Goal: Transaction & Acquisition: Book appointment/travel/reservation

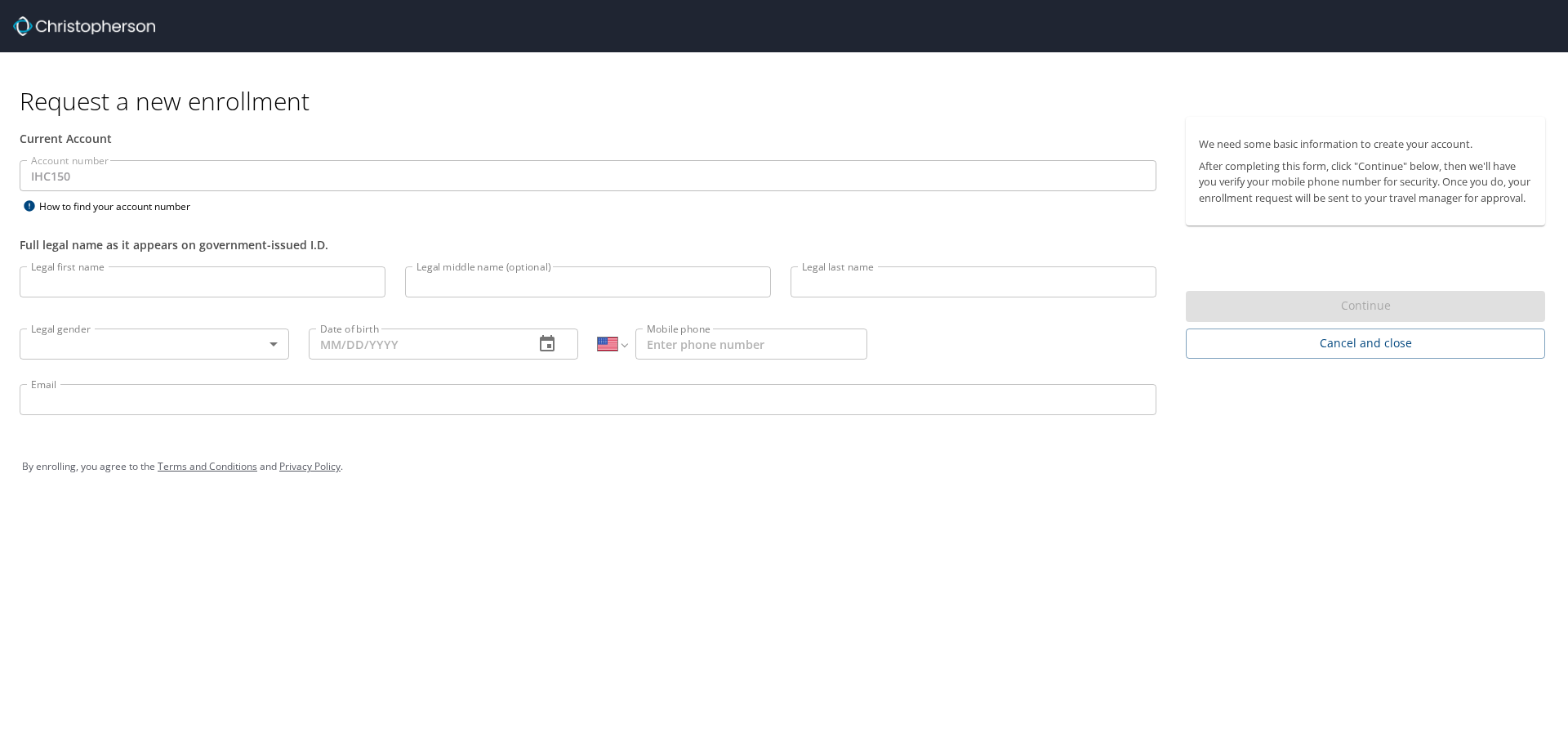
select select "US"
click at [107, 285] on input "Legal first name" at bounding box center [203, 281] width 366 height 31
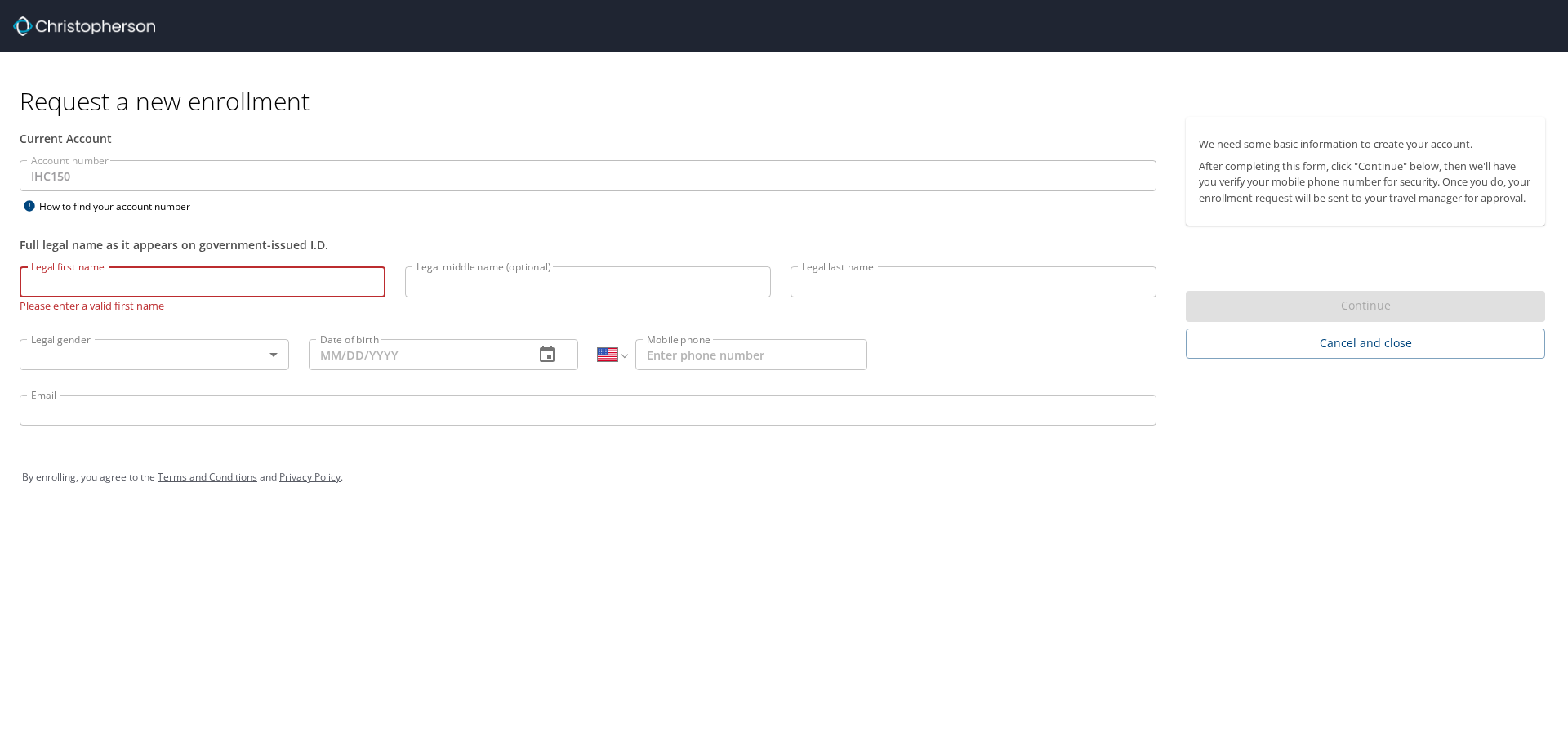
click at [122, 285] on input "Legal first name" at bounding box center [203, 281] width 366 height 31
click at [149, 288] on input "Legal first name" at bounding box center [203, 281] width 366 height 31
type input "Dillon"
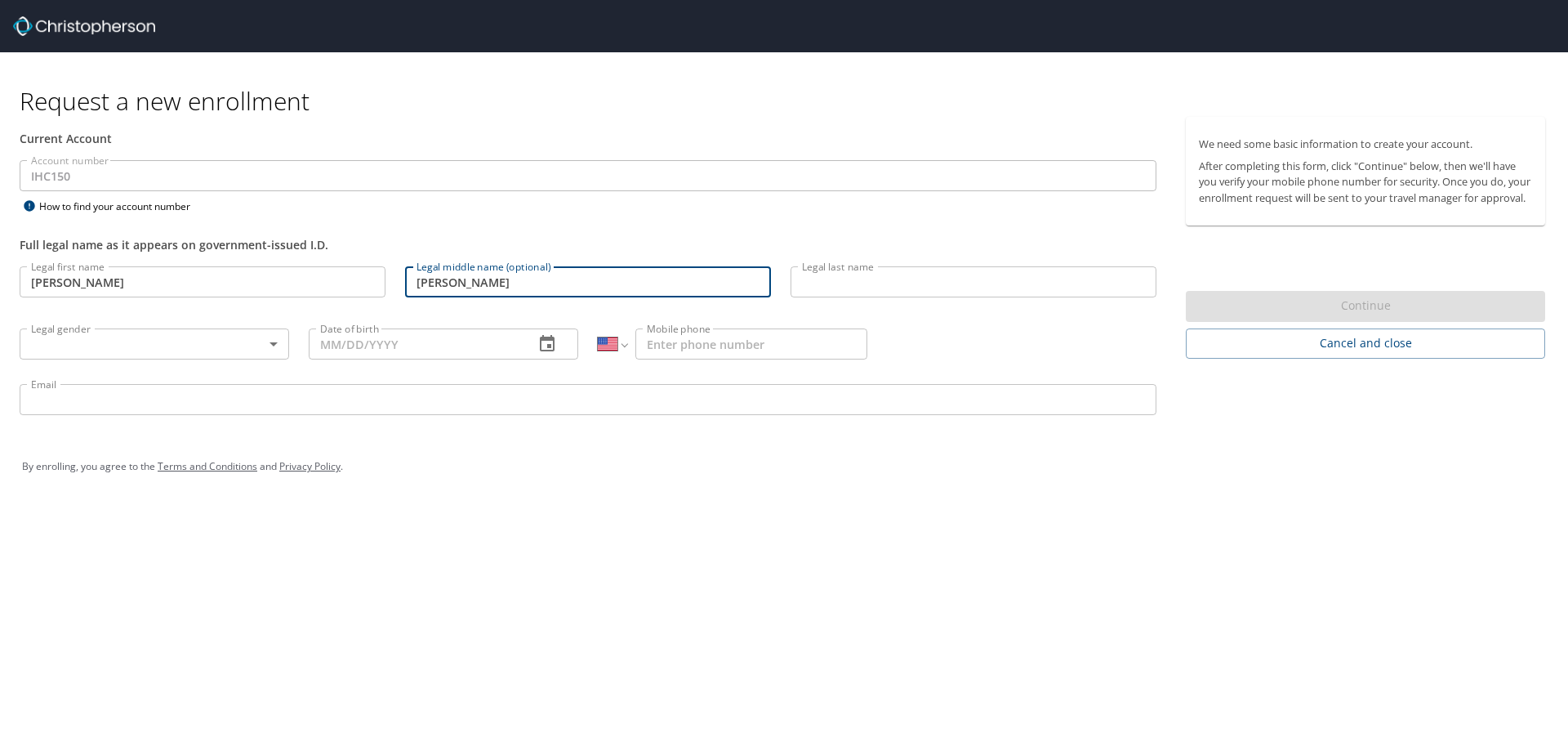
type input "James Dale"
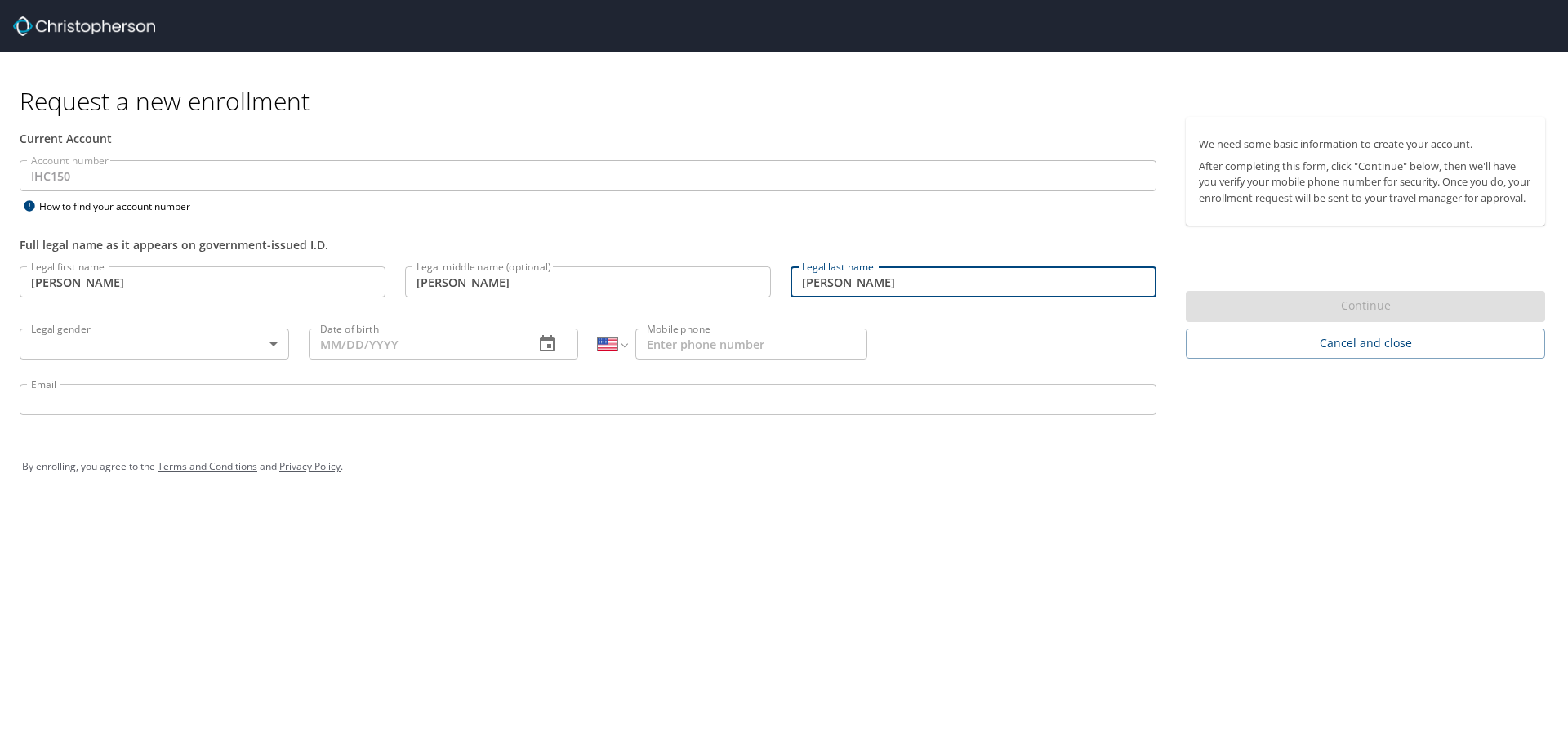
type input "Stengel"
click at [147, 350] on body "Request a new enrollment Current Account Account number IHC150 Account number H…" at bounding box center [784, 375] width 1568 height 751
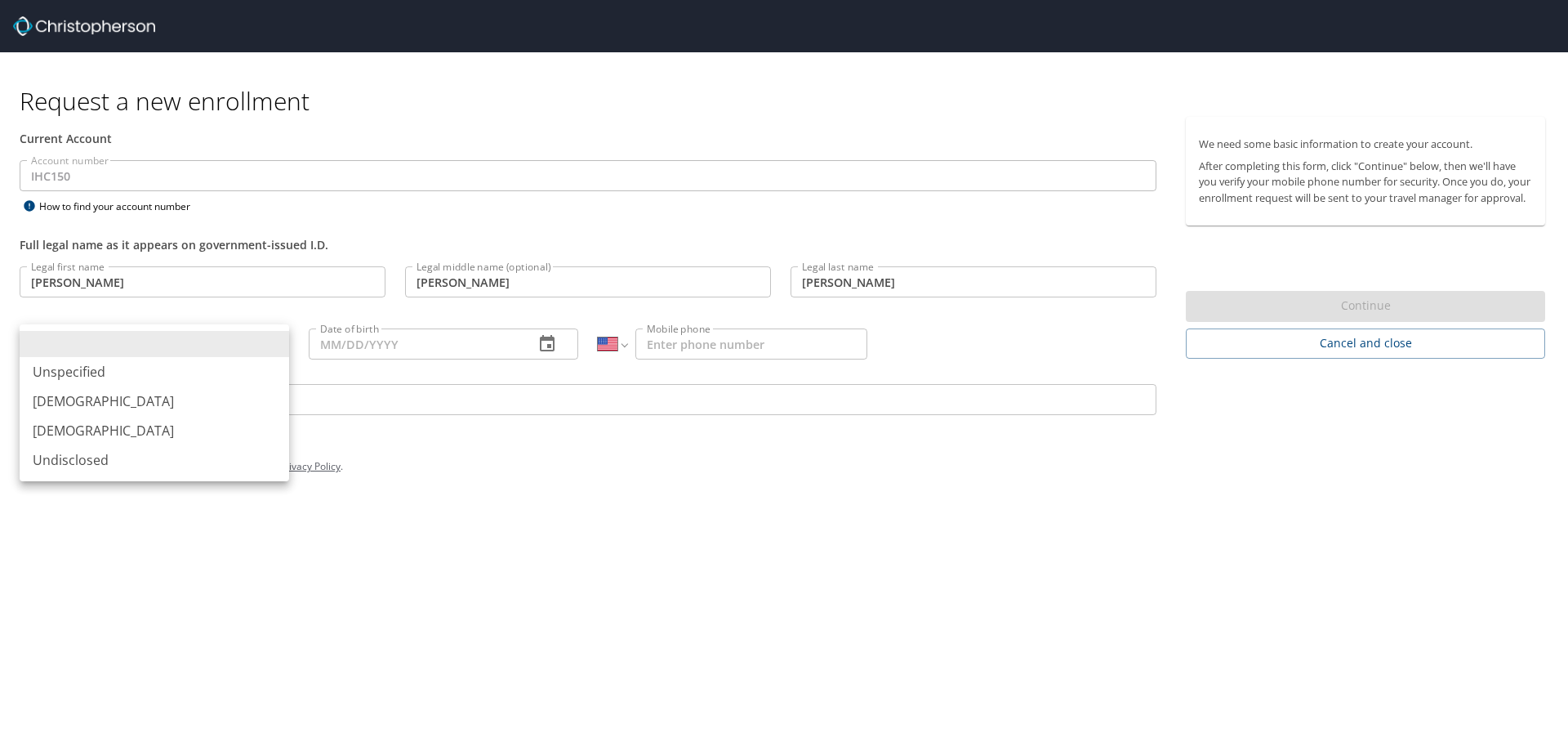
click at [87, 397] on li "Male" at bounding box center [155, 401] width 270 height 30
type input "Male"
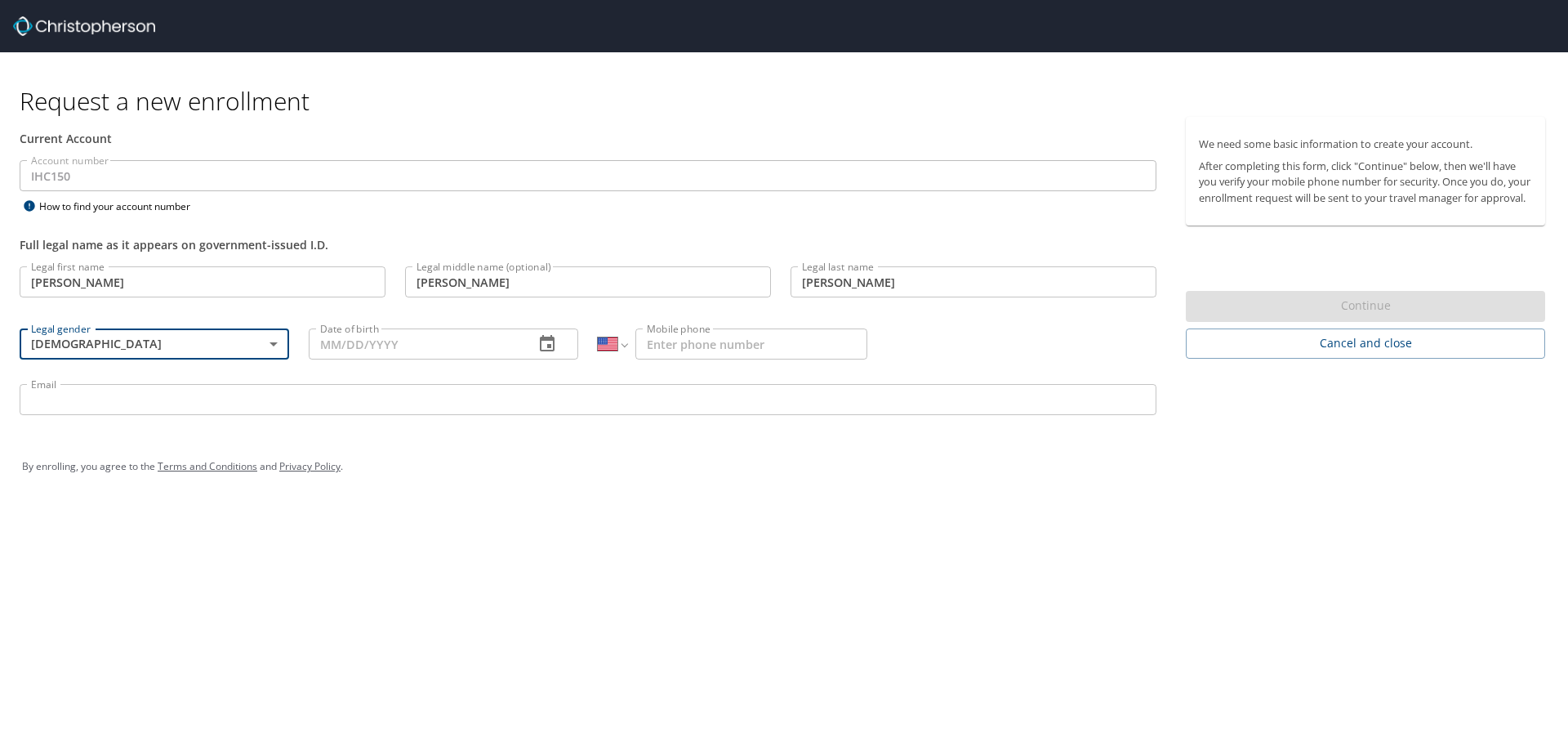
click at [403, 345] on input "Date of birth" at bounding box center [415, 343] width 212 height 31
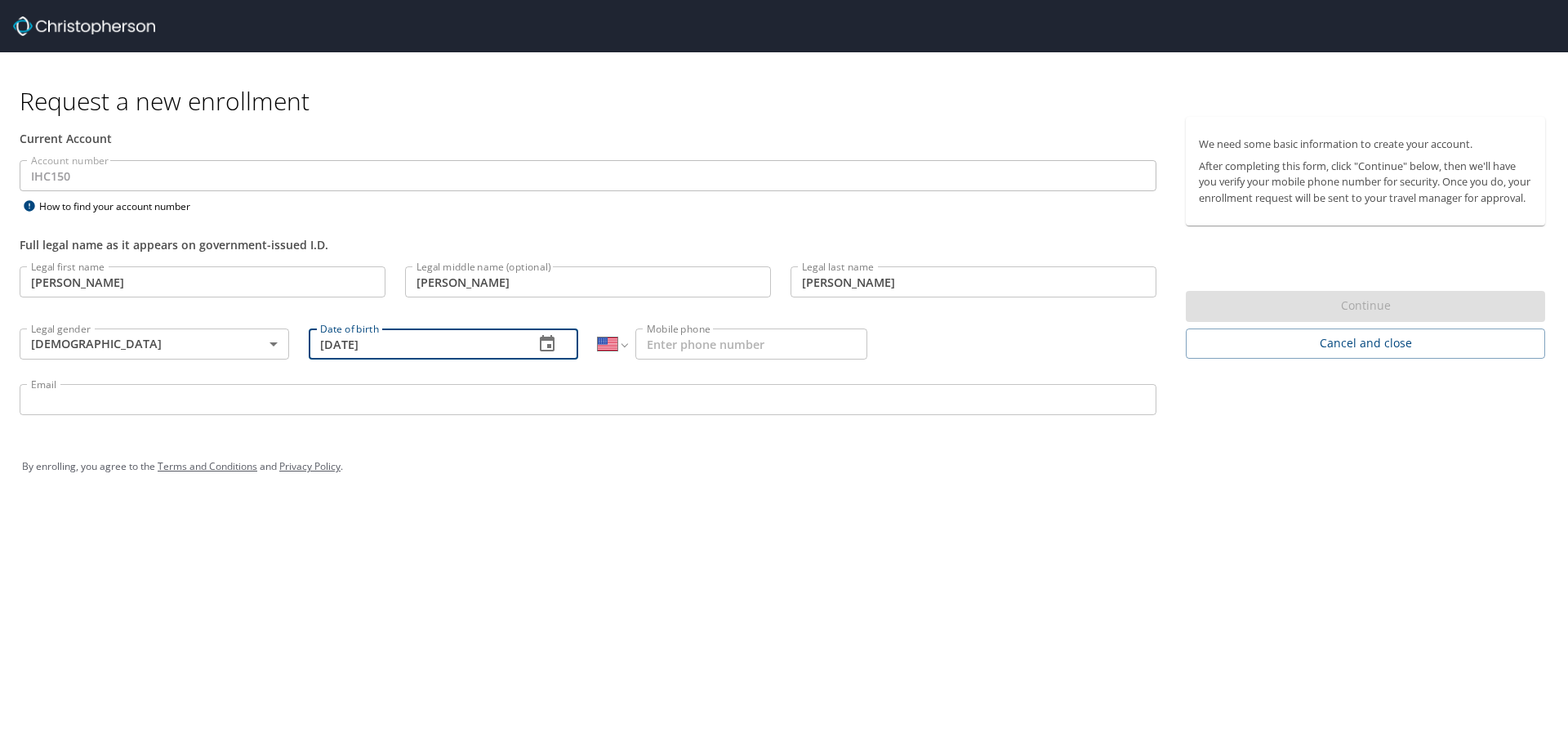
type input "04/30/1979"
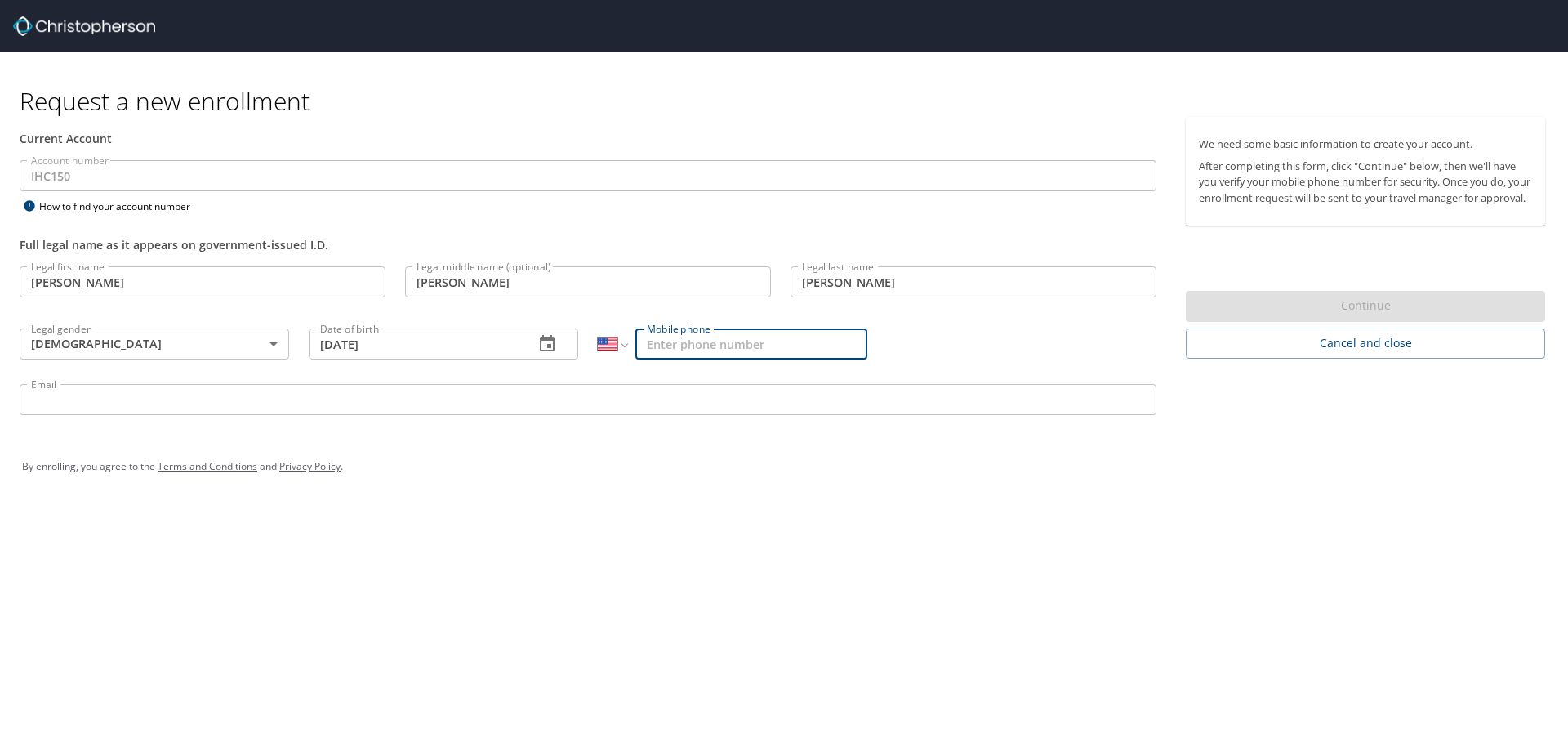
click at [686, 341] on input "Mobile phone" at bounding box center [751, 343] width 232 height 31
type input "(720) 841-5933"
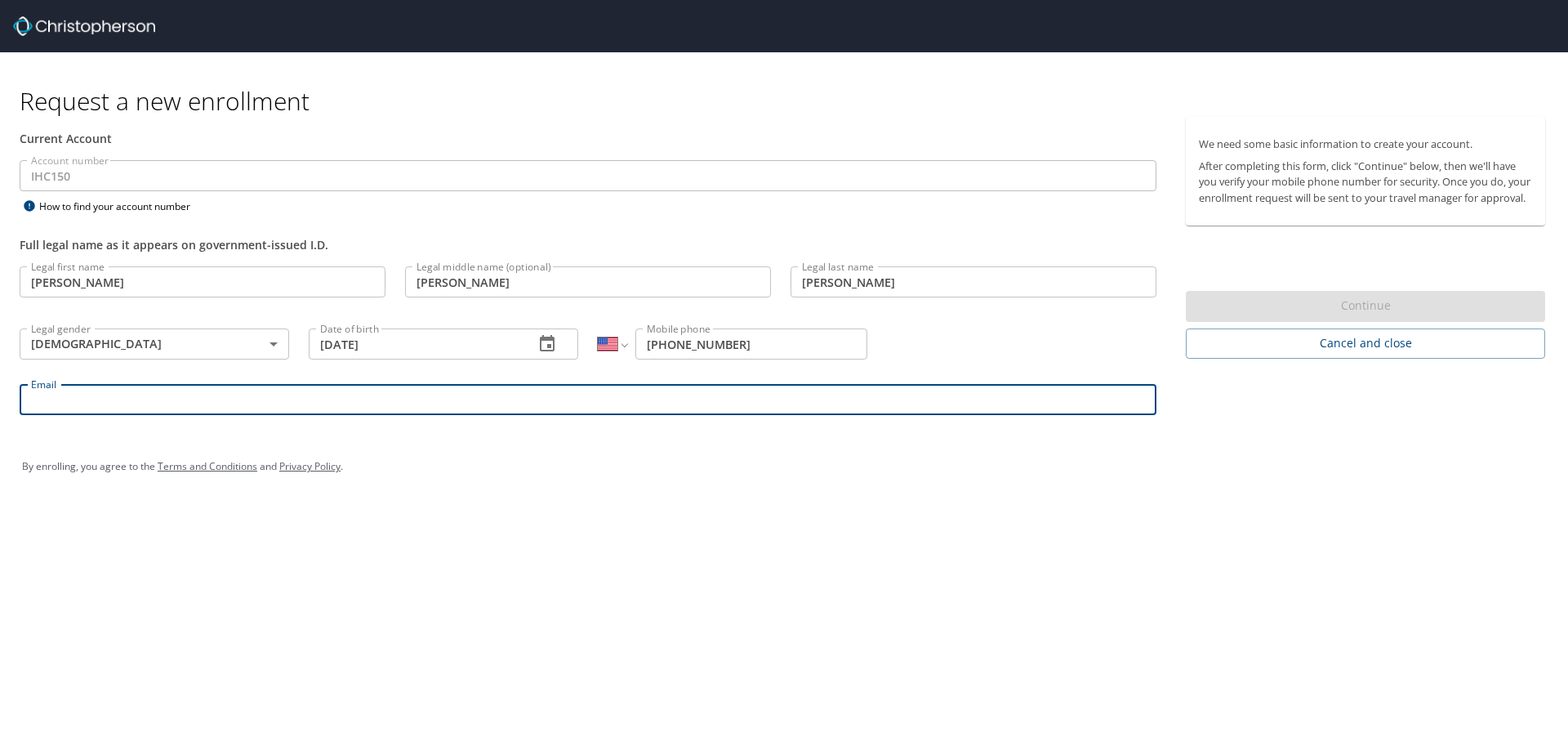
click at [521, 401] on input "Email" at bounding box center [588, 400] width 1137 height 31
type input "dillon.stengel@imail.org"
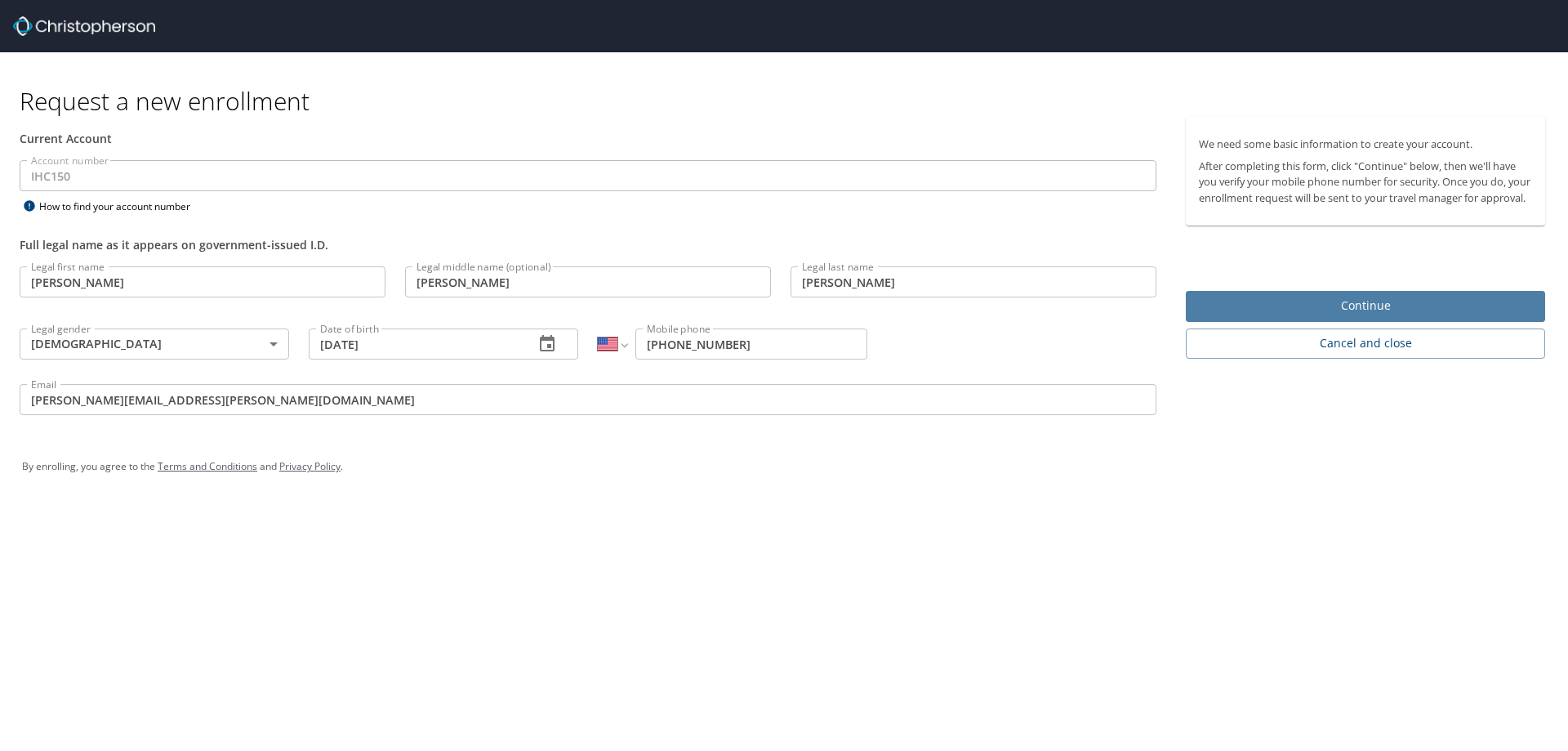
click at [1351, 317] on span "Continue" at bounding box center [1365, 305] width 334 height 20
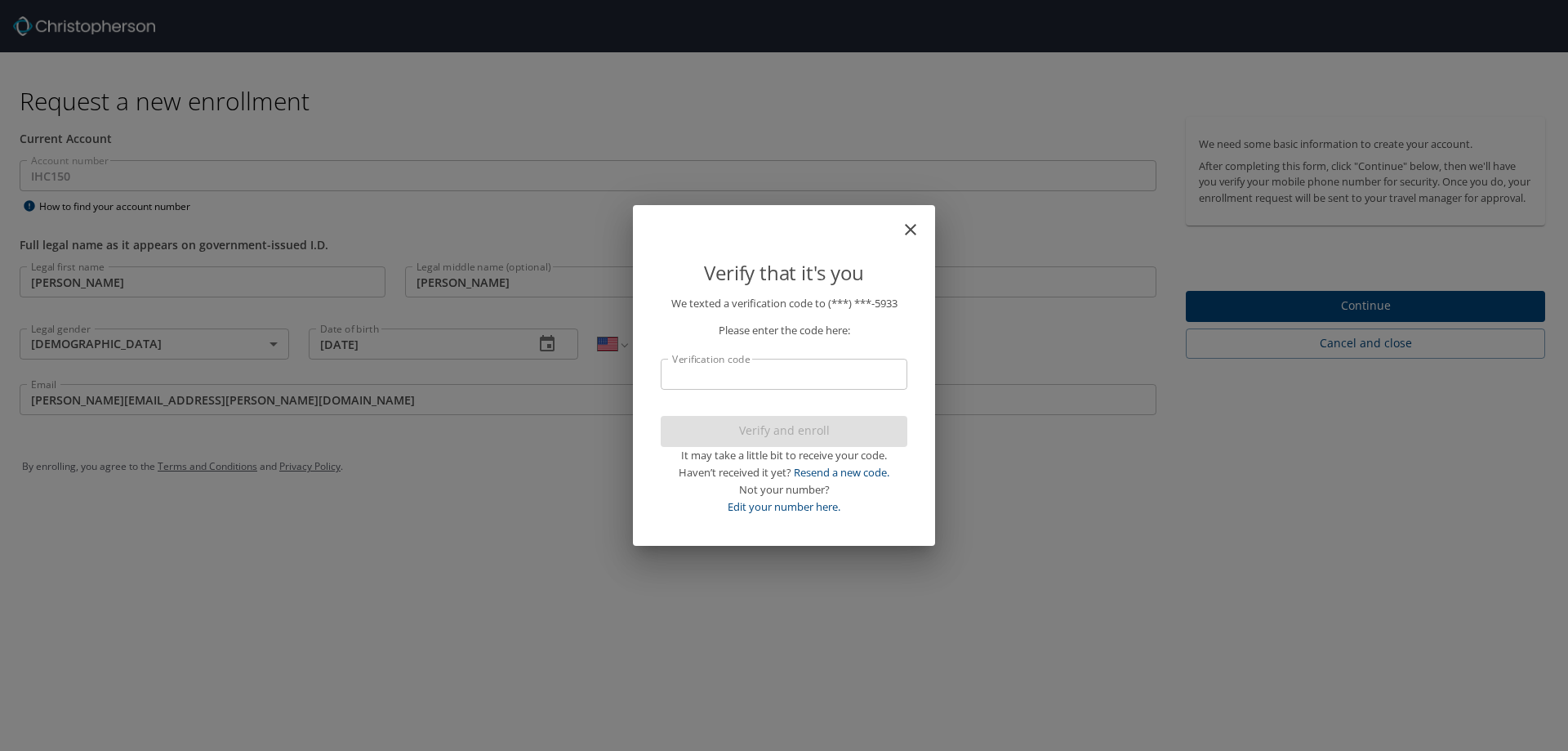
click at [733, 368] on input "Verification code" at bounding box center [784, 374] width 247 height 31
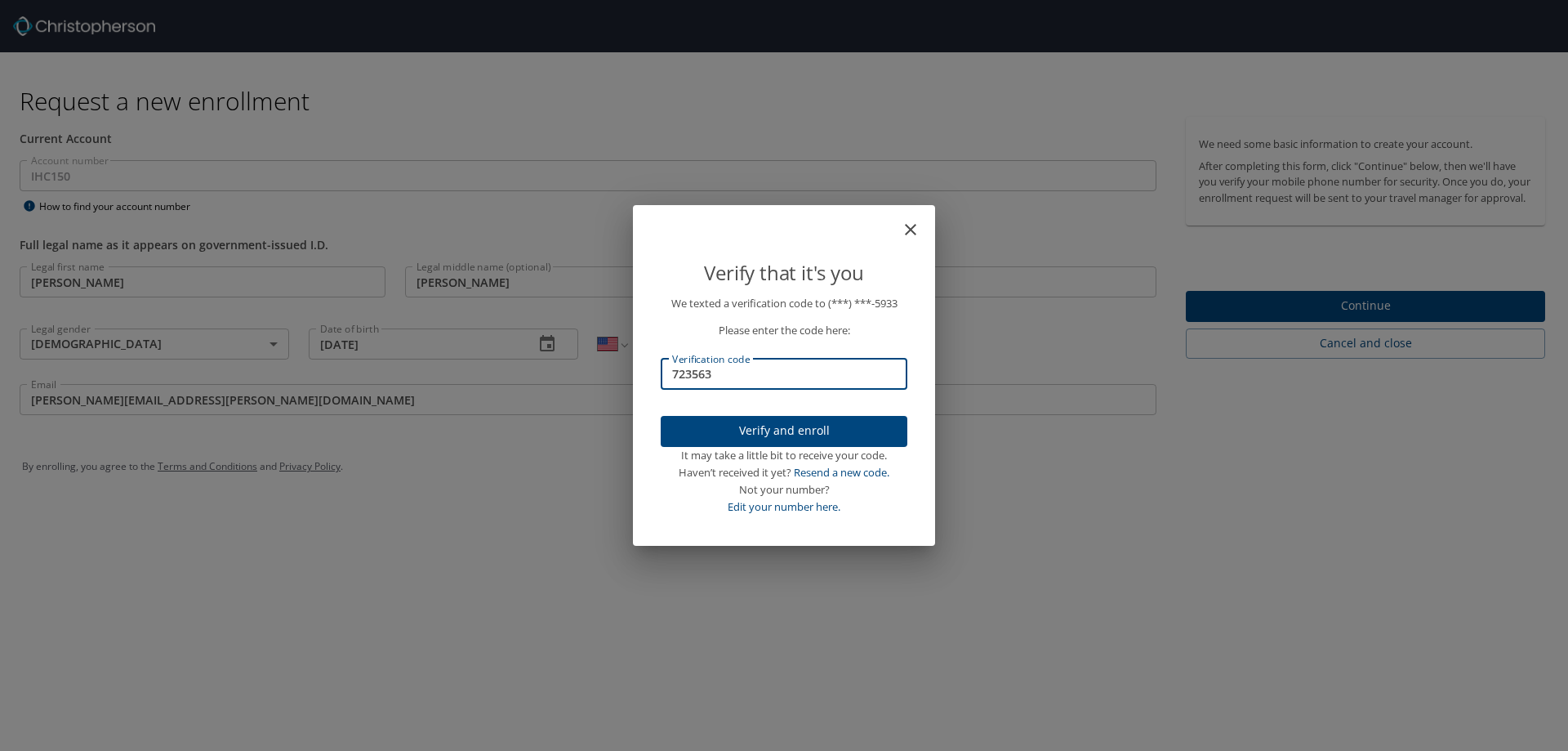
type input "723563"
click at [759, 430] on span "Verify and enroll" at bounding box center [784, 431] width 221 height 20
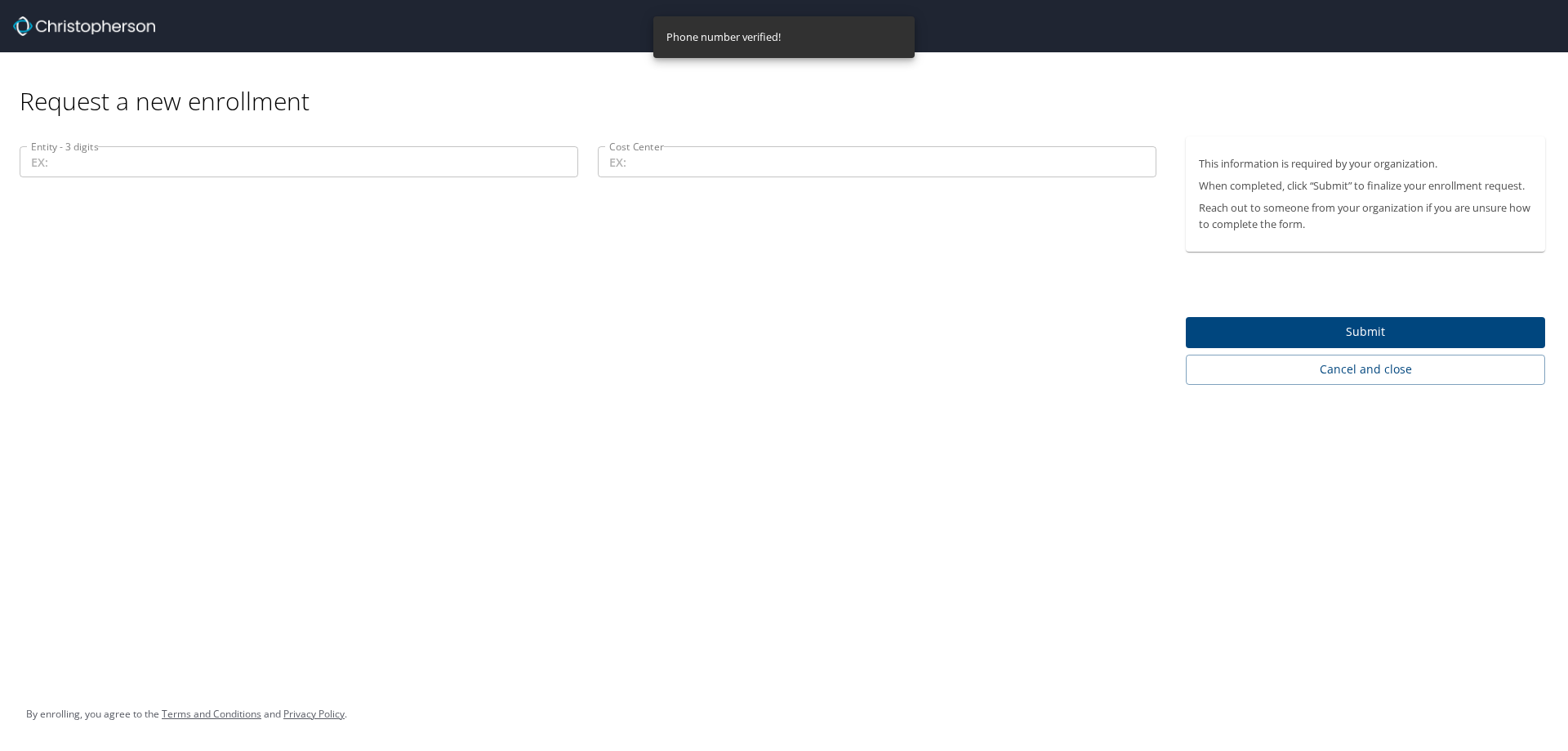
click at [147, 164] on input "Entity - 3 digits" at bounding box center [299, 162] width 558 height 31
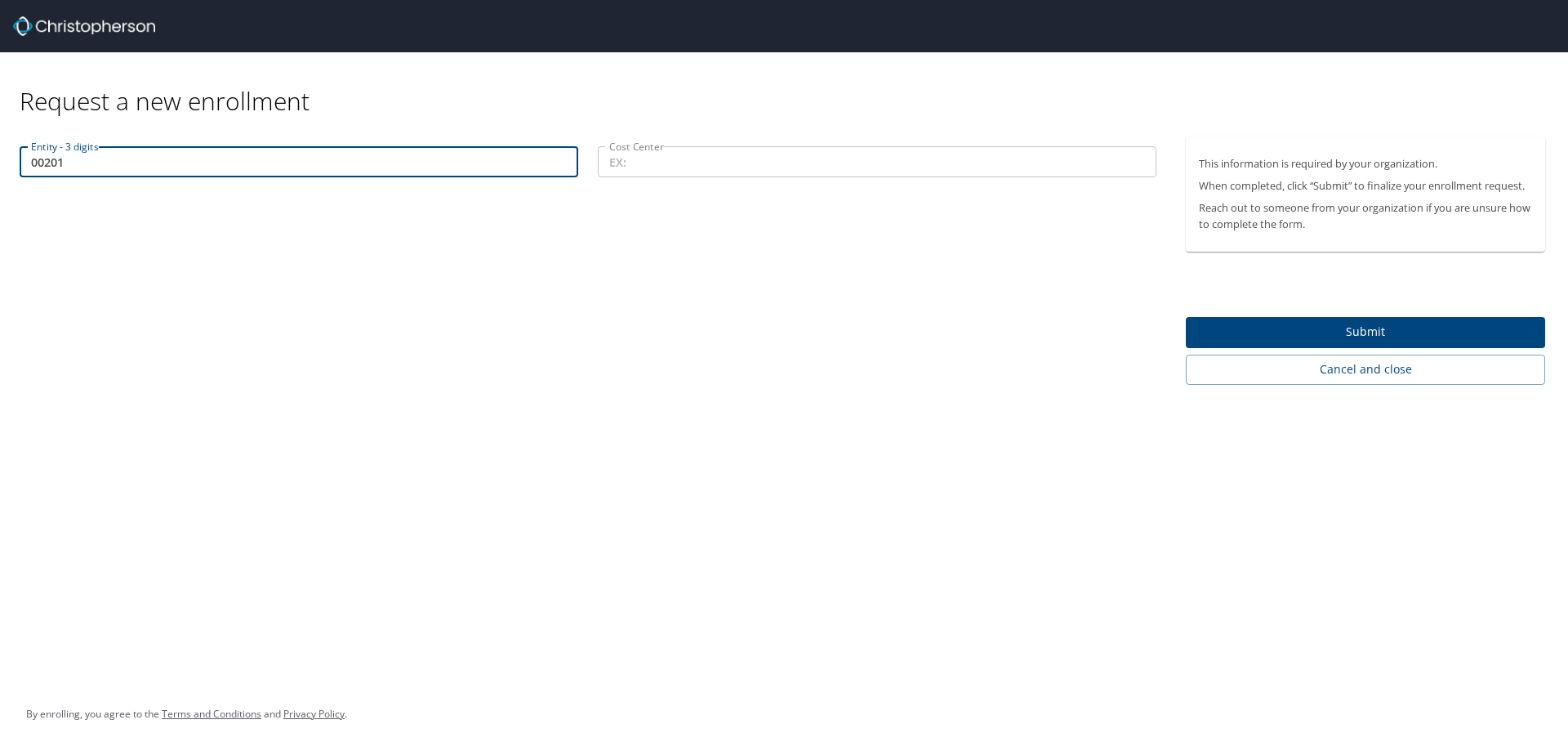
type input "00201"
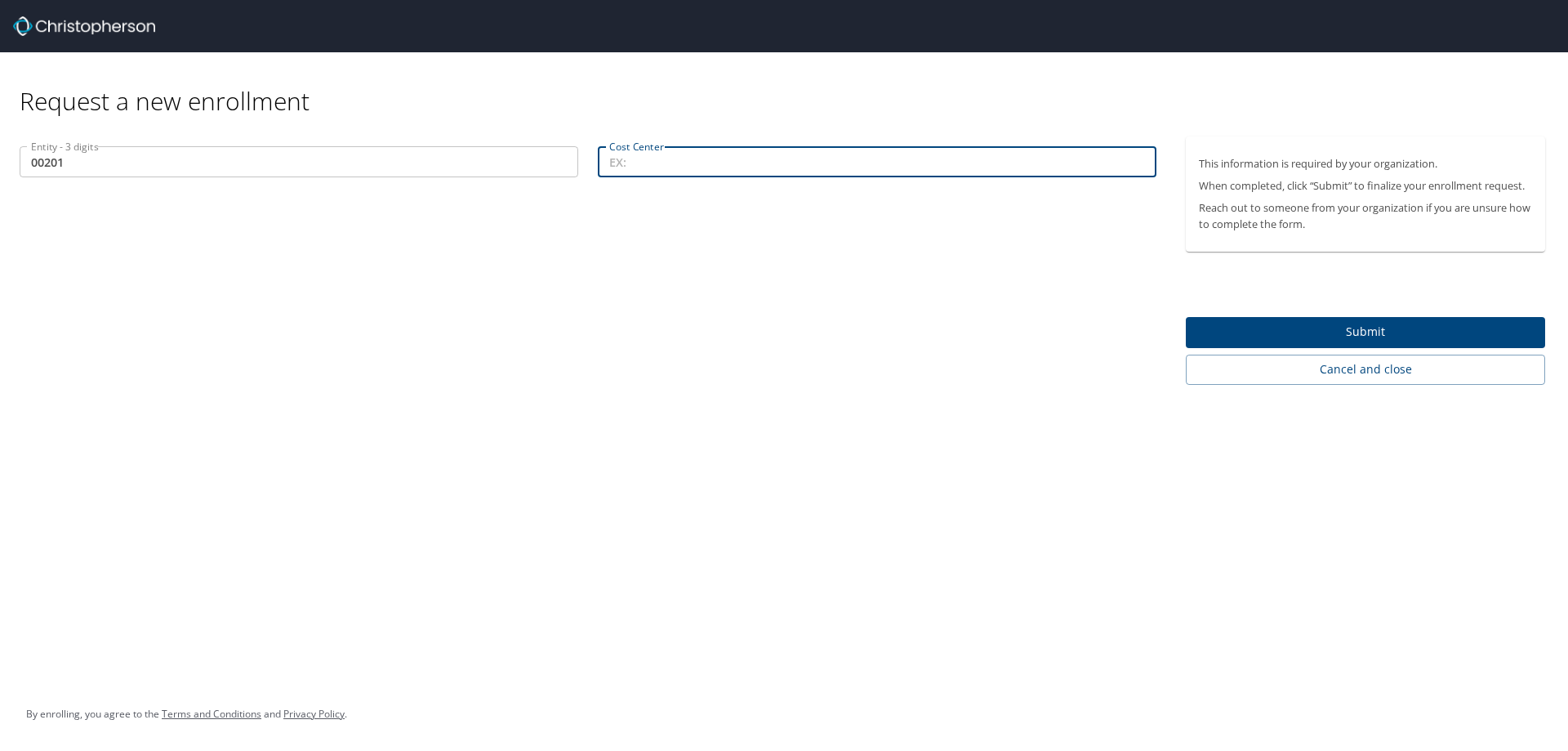
click at [661, 166] on input "Cost Center" at bounding box center [877, 162] width 558 height 31
type input "72403"
click at [1415, 328] on span "Submit" at bounding box center [1365, 332] width 334 height 20
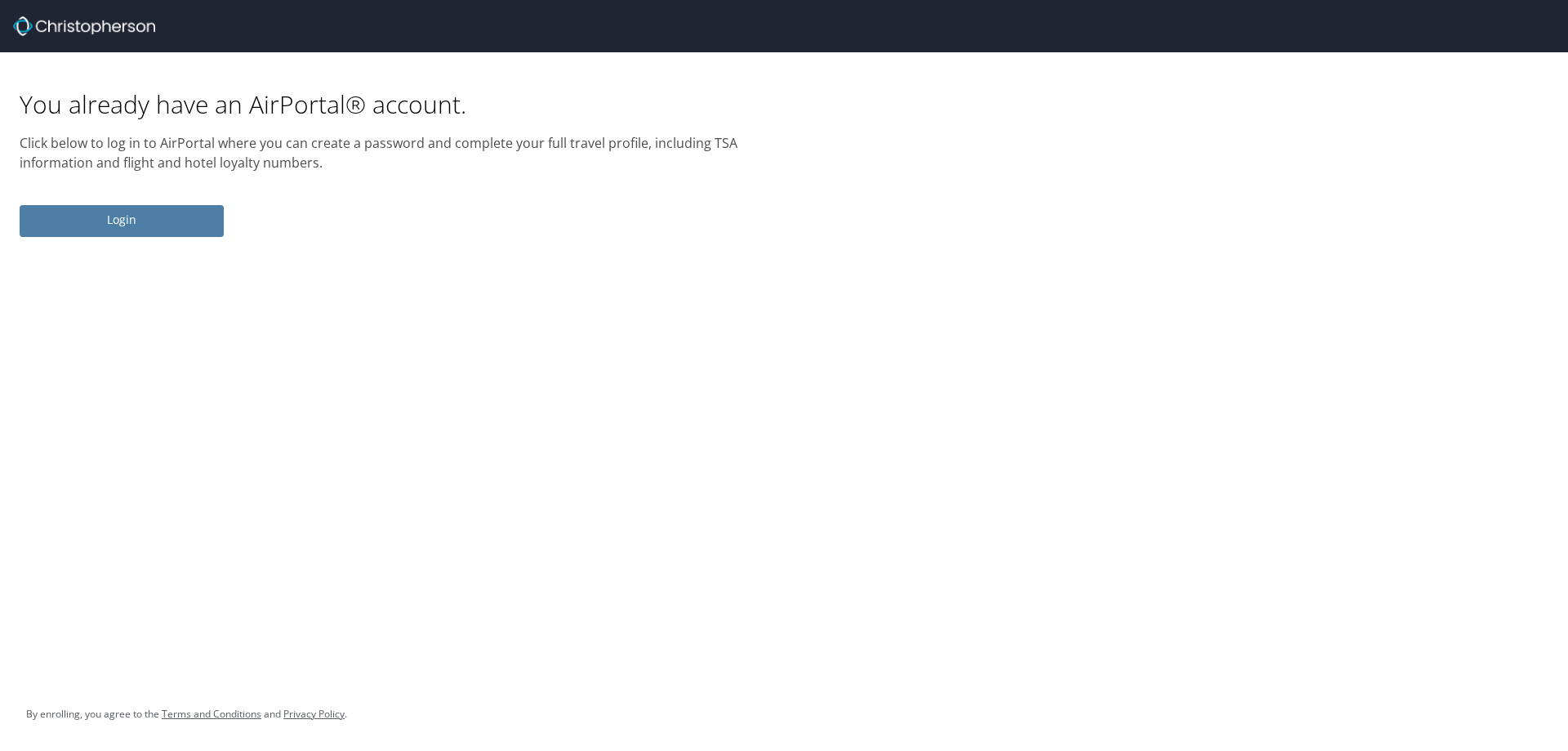
click at [183, 215] on span "Login" at bounding box center [121, 220] width 178 height 20
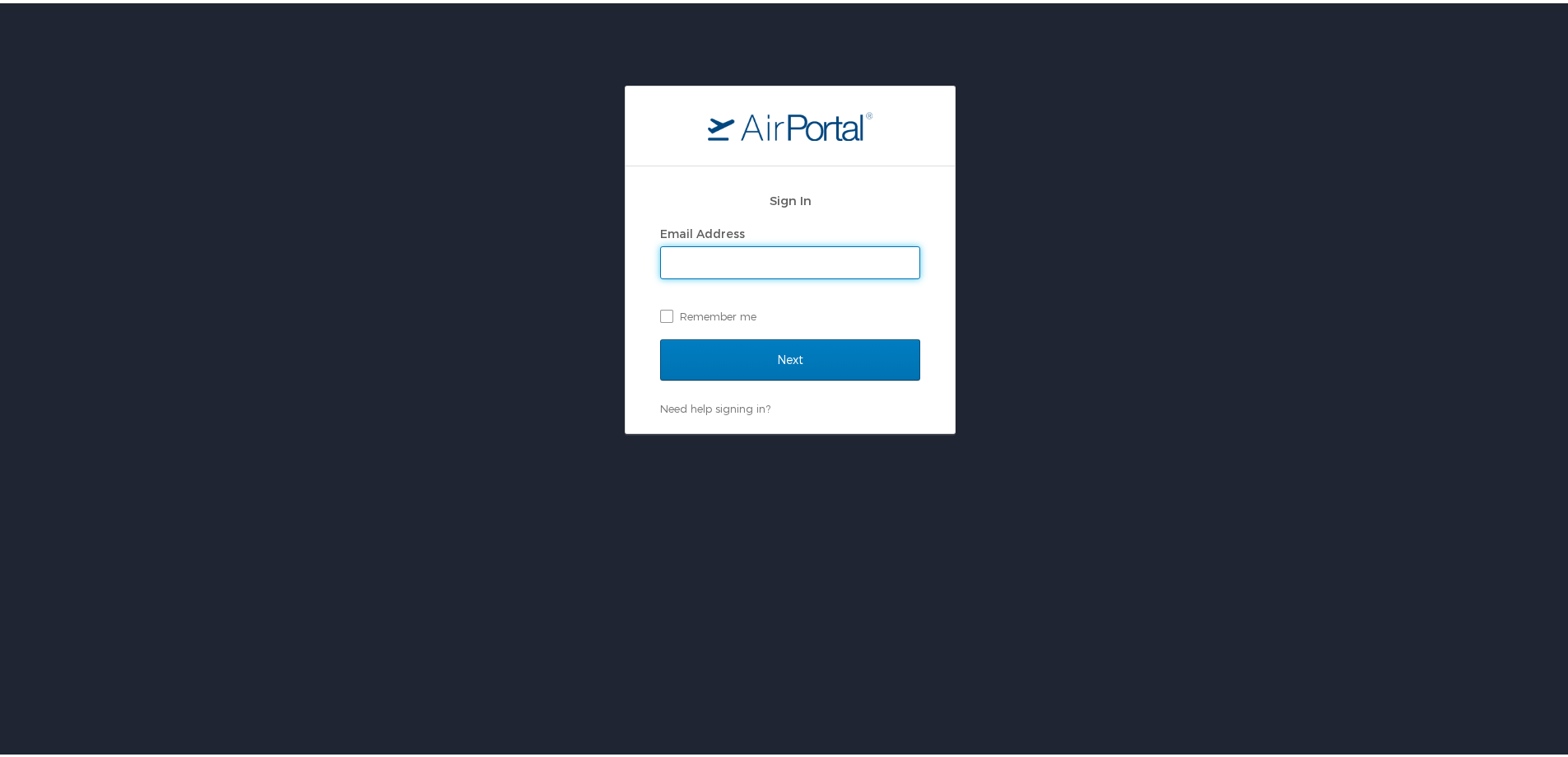
click at [731, 258] on input "Email Address" at bounding box center [790, 259] width 258 height 31
type input "dillon.stengel@imail.org"
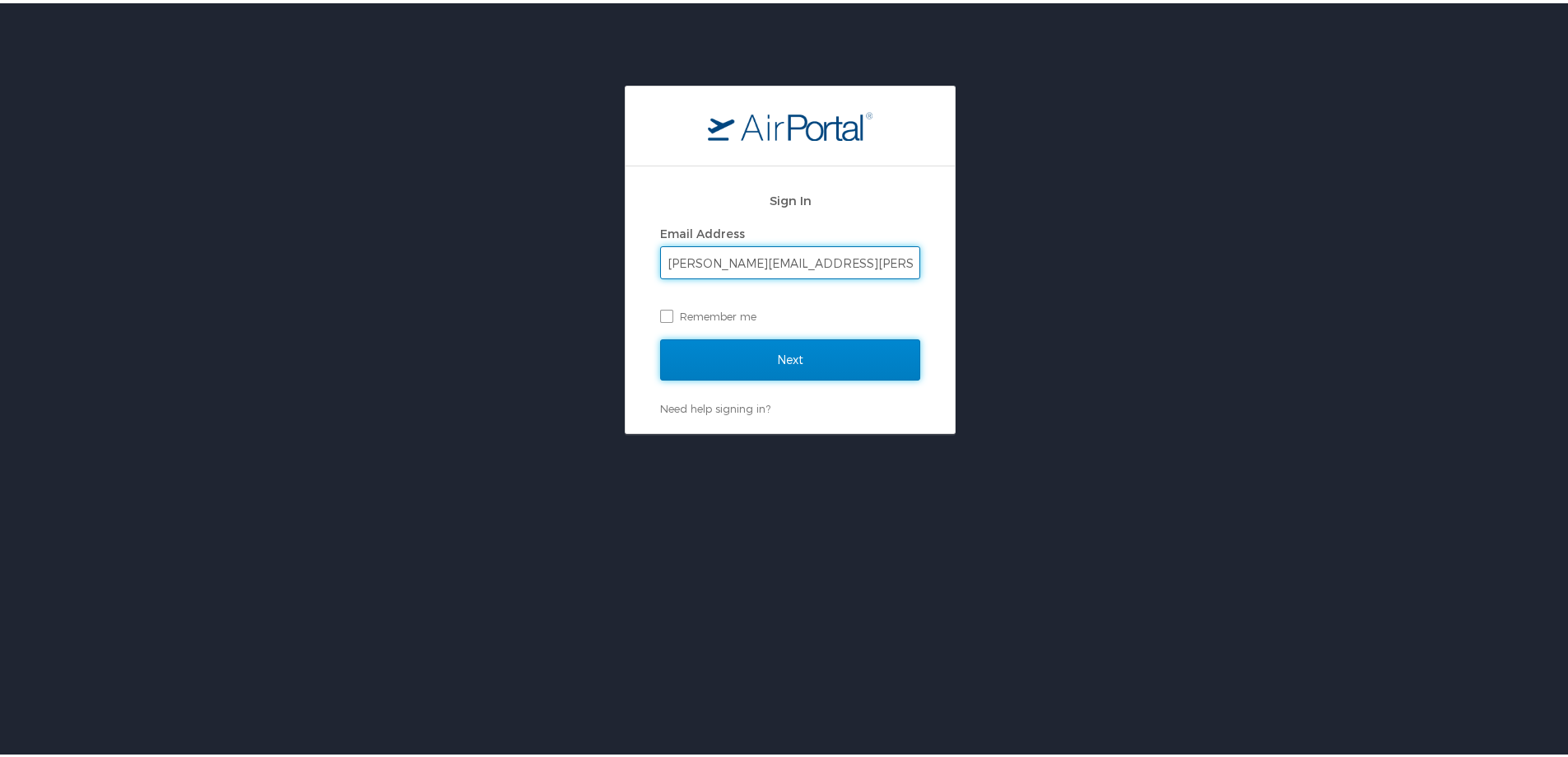
click at [830, 365] on input "Next" at bounding box center [790, 357] width 260 height 41
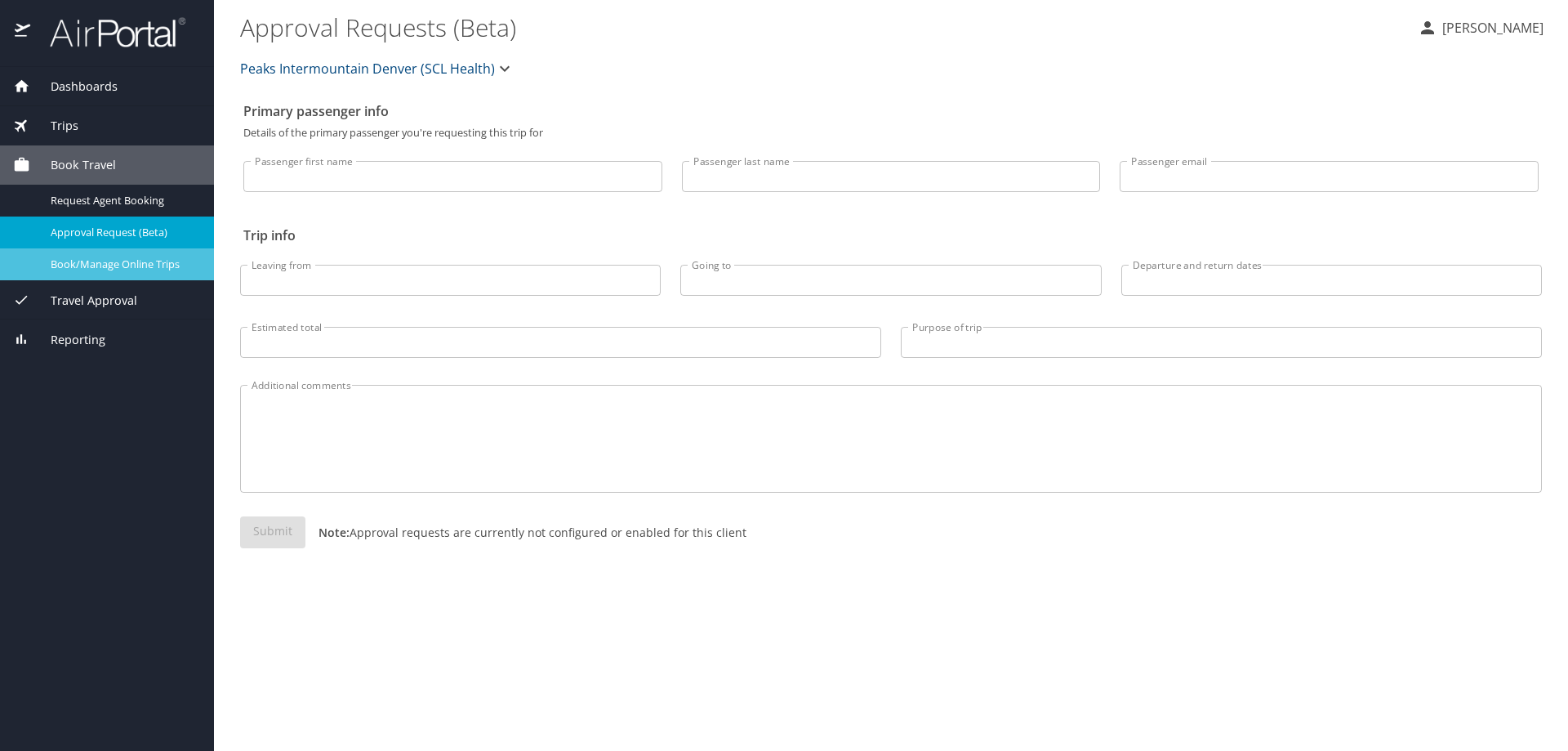
click at [142, 266] on span "Book/Manage Online Trips" at bounding box center [122, 264] width 143 height 15
click at [89, 266] on span "Book/Manage Online Trips" at bounding box center [122, 264] width 143 height 15
